Goal: Navigation & Orientation: Find specific page/section

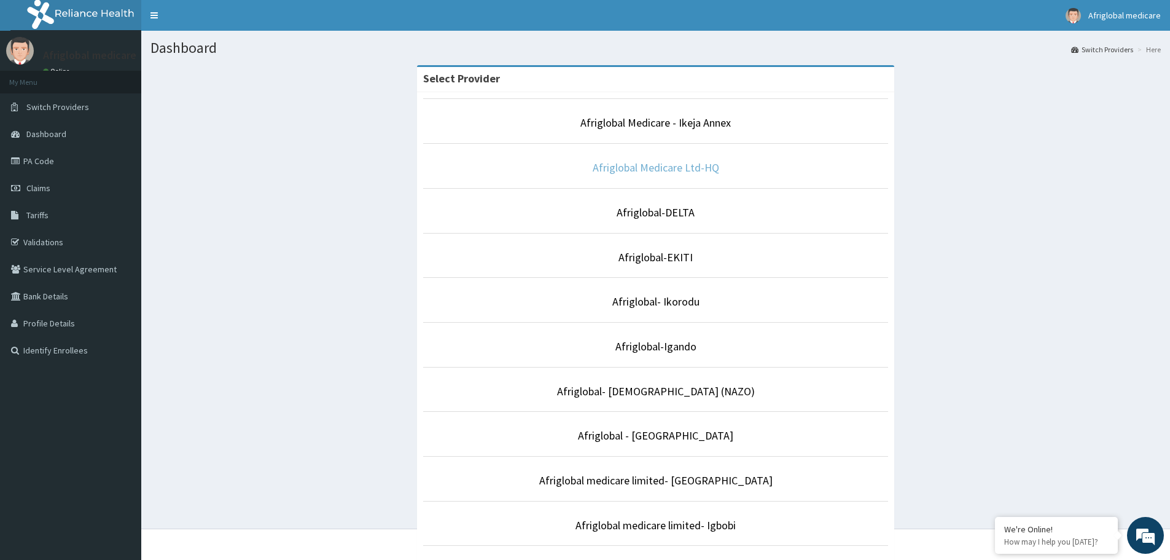
click at [641, 174] on link "Afriglobal Medicare Ltd-HQ" at bounding box center [656, 167] width 127 height 14
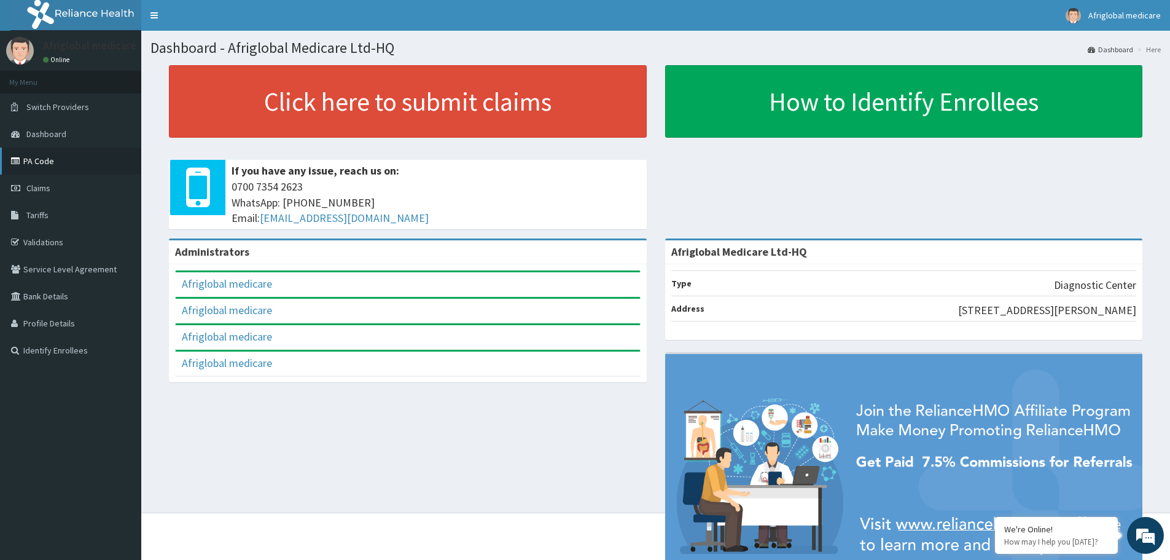
click at [7, 159] on link "PA Code" at bounding box center [70, 160] width 141 height 27
